Goal: Transaction & Acquisition: Purchase product/service

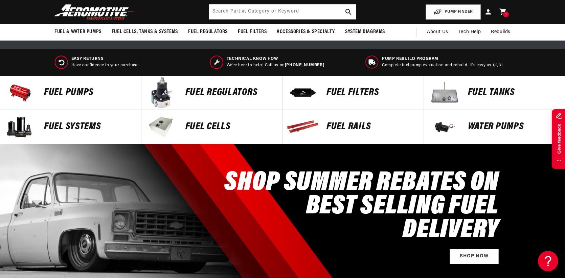
scroll to position [236, 0]
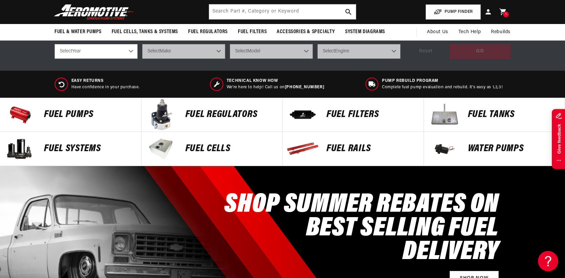
click at [87, 121] on div "Fuel Pumps" at bounding box center [89, 115] width 104 height 34
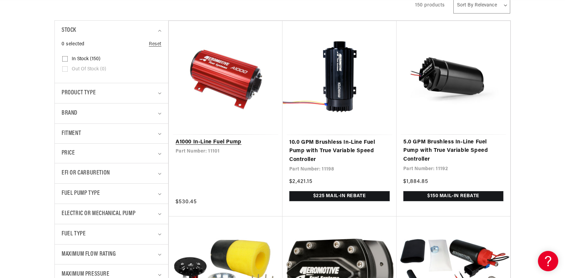
click at [241, 138] on link "A1000 In-Line Fuel Pump" at bounding box center [226, 142] width 100 height 9
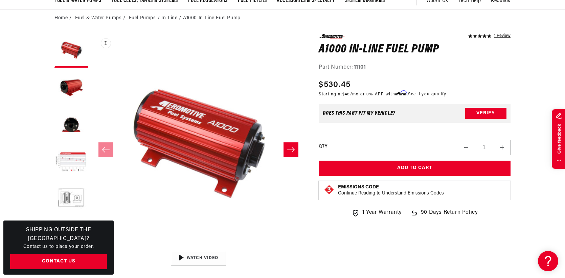
scroll to position [0, 429]
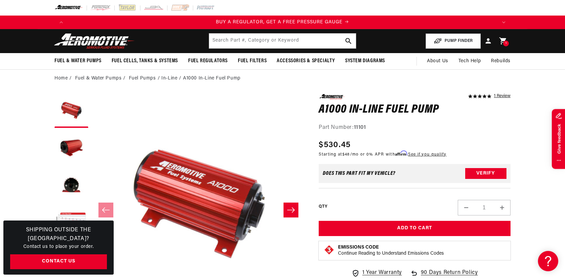
click at [502, 40] on icon at bounding box center [503, 41] width 7 height 7
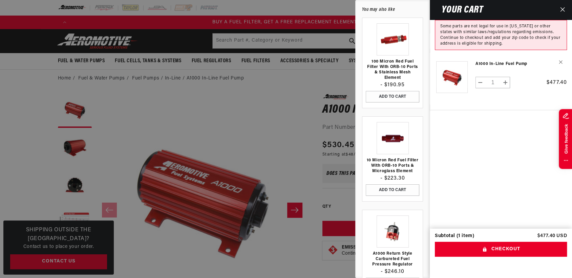
scroll to position [0, 429]
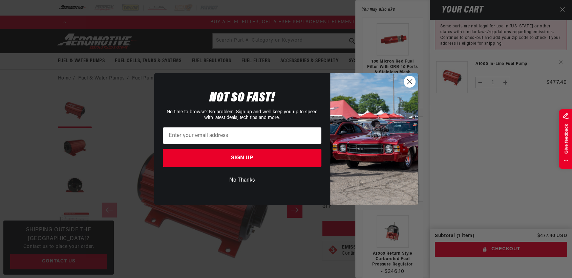
click at [410, 81] on icon "Close dialog" at bounding box center [409, 81] width 5 height 5
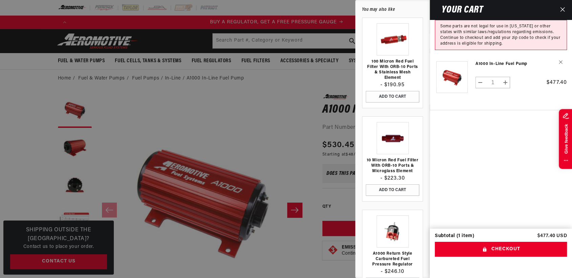
scroll to position [0, 0]
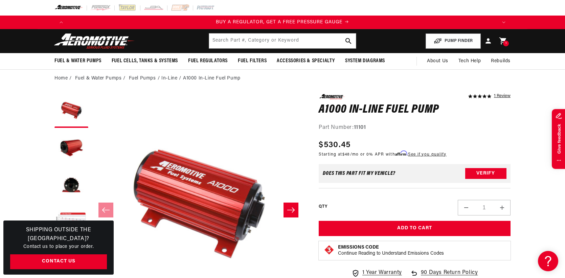
click at [506, 38] on icon at bounding box center [503, 41] width 9 height 9
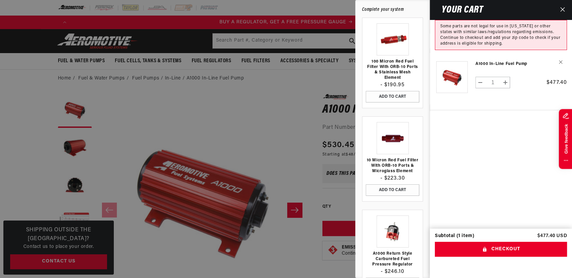
click at [563, 10] on icon "Close" at bounding box center [562, 9] width 4 height 4
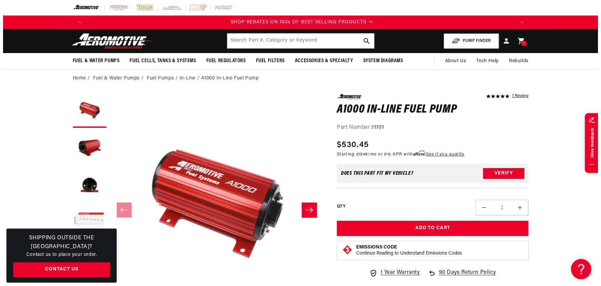
scroll to position [0, 858]
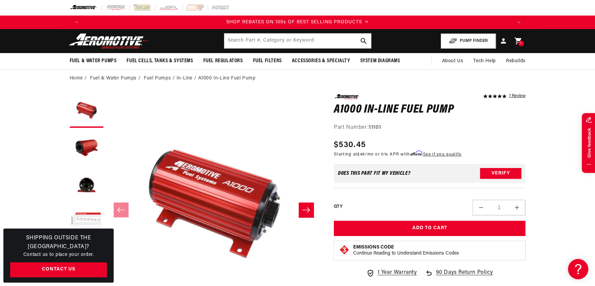
click at [521, 43] on span "1" at bounding box center [521, 44] width 1 height 6
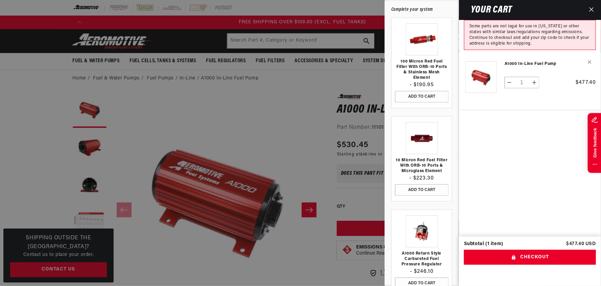
scroll to position [0, 1287]
click at [416, 10] on div "Complete your system" at bounding box center [422, 10] width 61 height 6
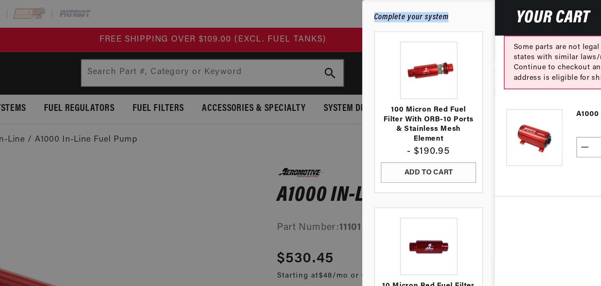
drag, startPoint x: 390, startPoint y: 10, endPoint x: 433, endPoint y: 8, distance: 43.0
click at [434, 9] on div "Complete your system 100 Micron Red Fuel Filter with ORB-10 Ports & Stainless M…" at bounding box center [422, 143] width 74 height 286
